Goal: Transaction & Acquisition: Purchase product/service

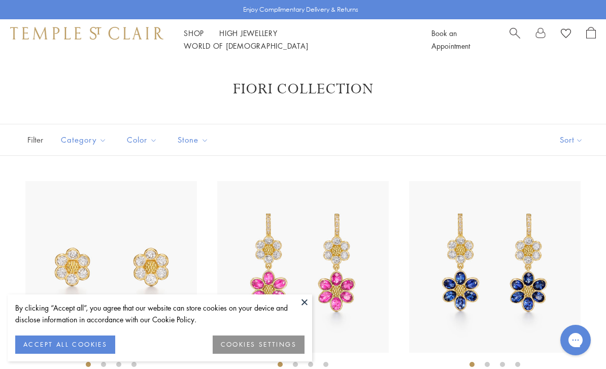
scroll to position [37, 0]
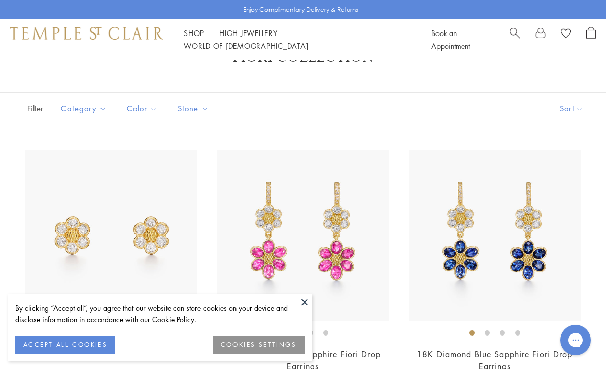
click at [301, 320] on img at bounding box center [303, 236] width 172 height 172
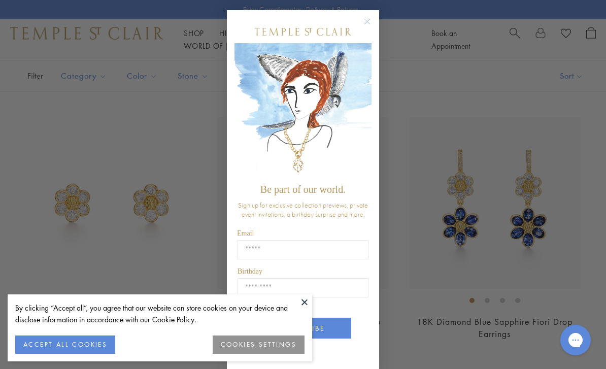
click at [254, 341] on button "COOKIES SETTINGS" at bounding box center [259, 344] width 92 height 18
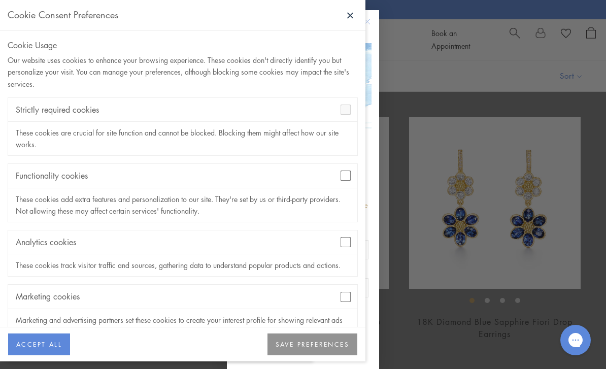
click at [337, 302] on div "Marketing cookies" at bounding box center [182, 297] width 349 height 24
click at [345, 306] on div "Marketing cookies" at bounding box center [182, 297] width 349 height 24
click at [332, 295] on div "Marketing cookies" at bounding box center [182, 297] width 349 height 24
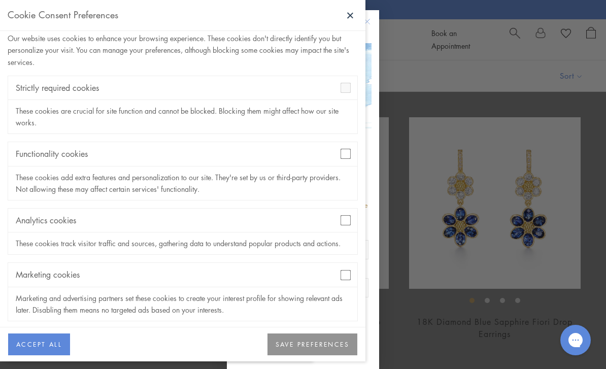
scroll to position [20, 0]
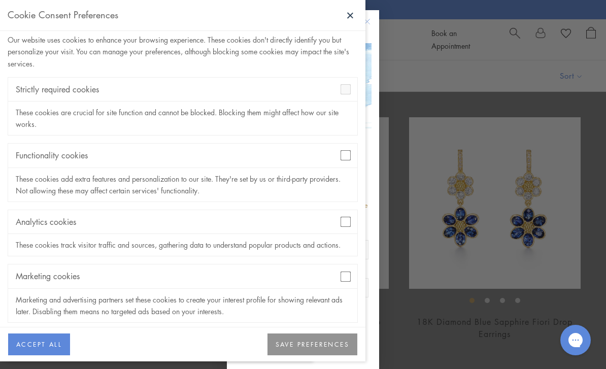
click at [296, 349] on button "SAVE PREFERENCES" at bounding box center [312, 344] width 90 height 22
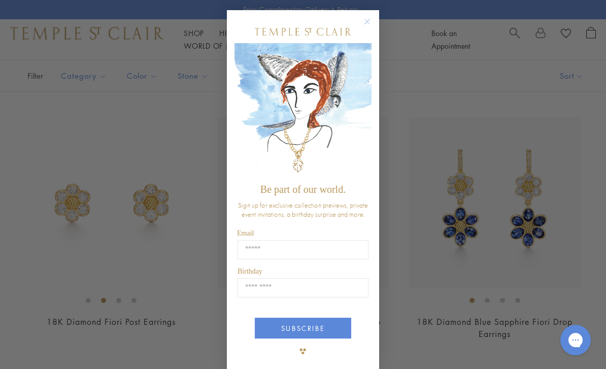
click at [362, 20] on circle "Close dialog" at bounding box center [367, 22] width 12 height 12
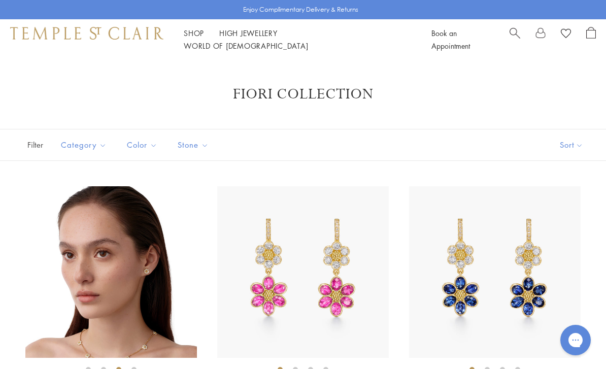
click at [244, 38] on link "High Jewellery High Jewellery" at bounding box center [248, 33] width 58 height 10
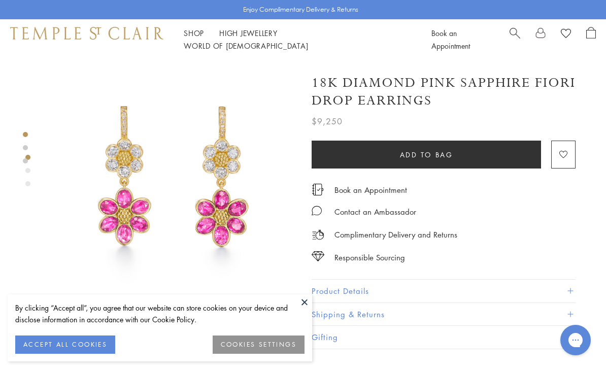
click at [307, 303] on button at bounding box center [304, 301] width 15 height 15
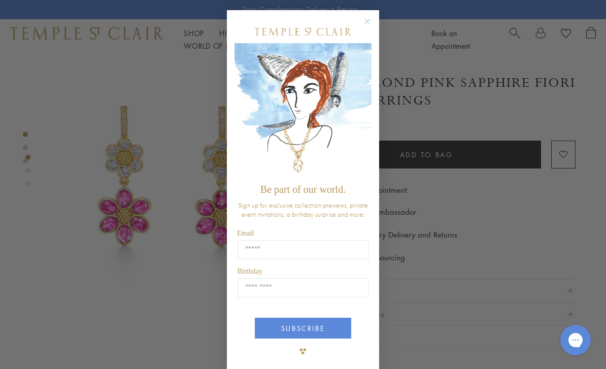
click at [364, 23] on circle "Close dialog" at bounding box center [367, 22] width 12 height 12
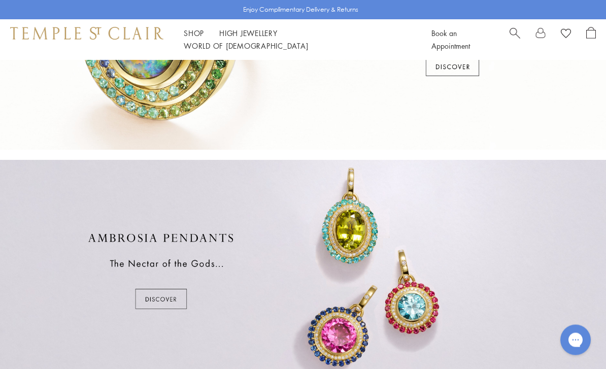
scroll to position [367, 0]
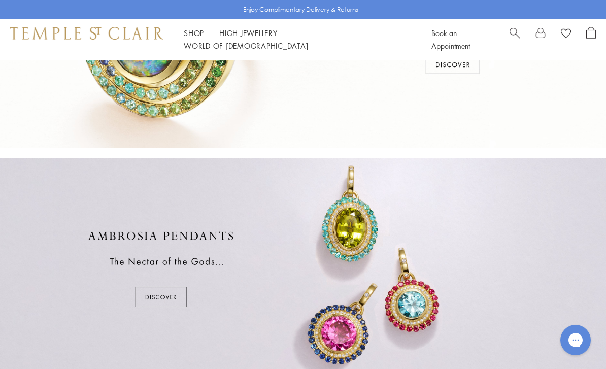
click at [141, 305] on div at bounding box center [303, 269] width 606 height 222
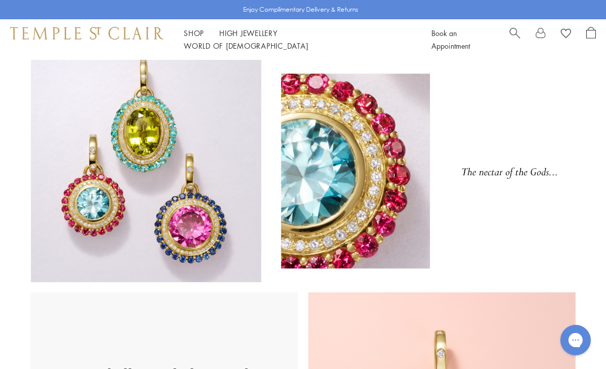
click at [181, 33] on div "Shop Shop Categories Amulets Pendants & Charms Lockets Chains & Leather Cords E…" at bounding box center [220, 39] width 421 height 25
click at [197, 38] on link "Shop Shop" at bounding box center [194, 33] width 20 height 10
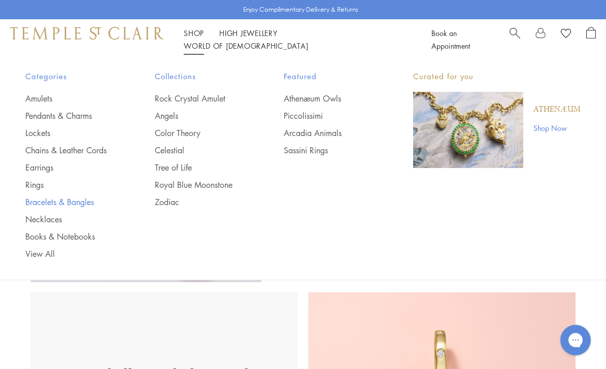
click at [48, 197] on link "Bracelets & Bangles" at bounding box center [69, 201] width 89 height 11
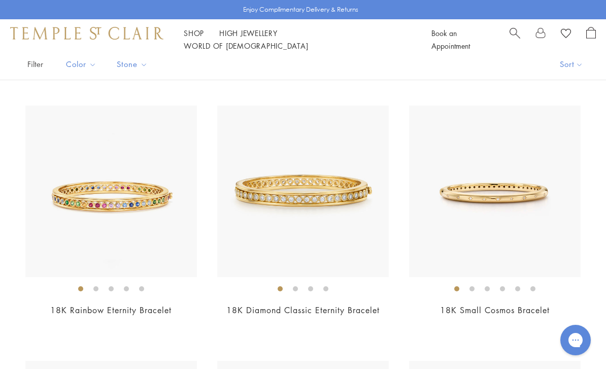
scroll to position [81, 0]
click at [502, 291] on li at bounding box center [502, 288] width 5 height 5
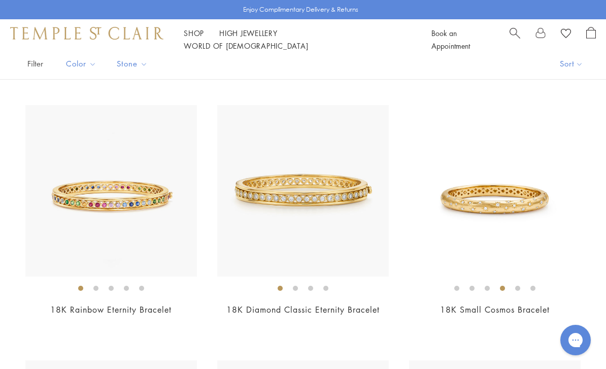
click at [293, 286] on li at bounding box center [295, 288] width 5 height 5
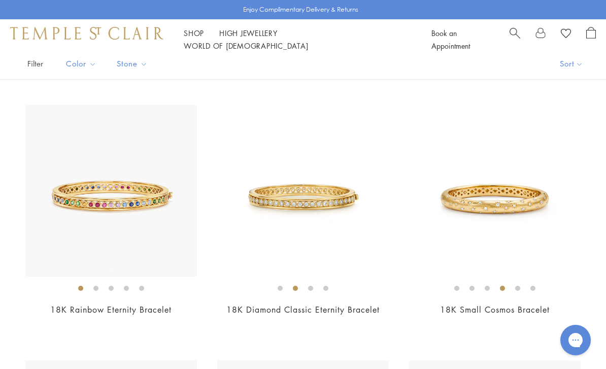
click at [124, 286] on li at bounding box center [126, 288] width 5 height 5
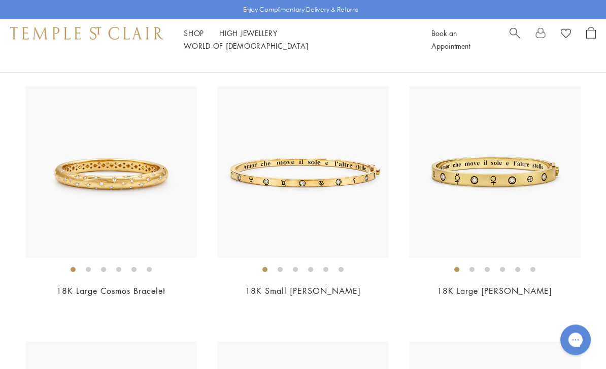
scroll to position [355, 0]
click at [73, 267] on li at bounding box center [73, 269] width 5 height 5
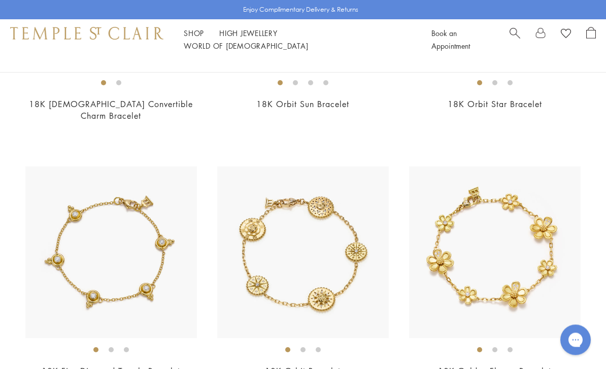
scroll to position [1056, 0]
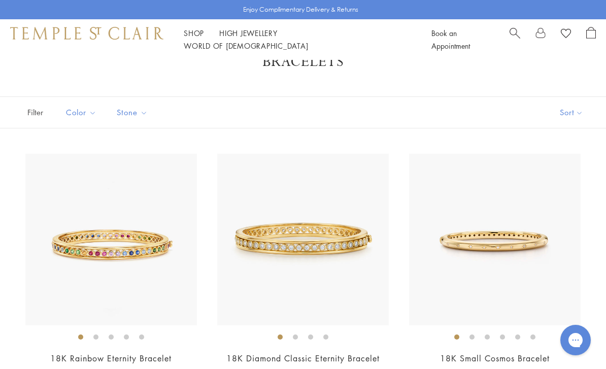
scroll to position [32, 0]
